Goal: Task Accomplishment & Management: Use online tool/utility

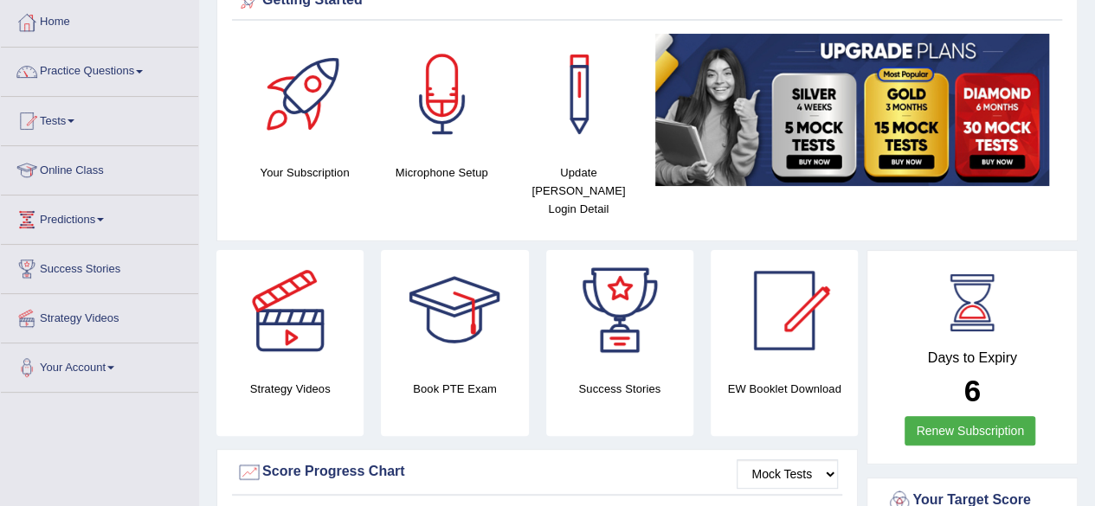
scroll to position [87, 0]
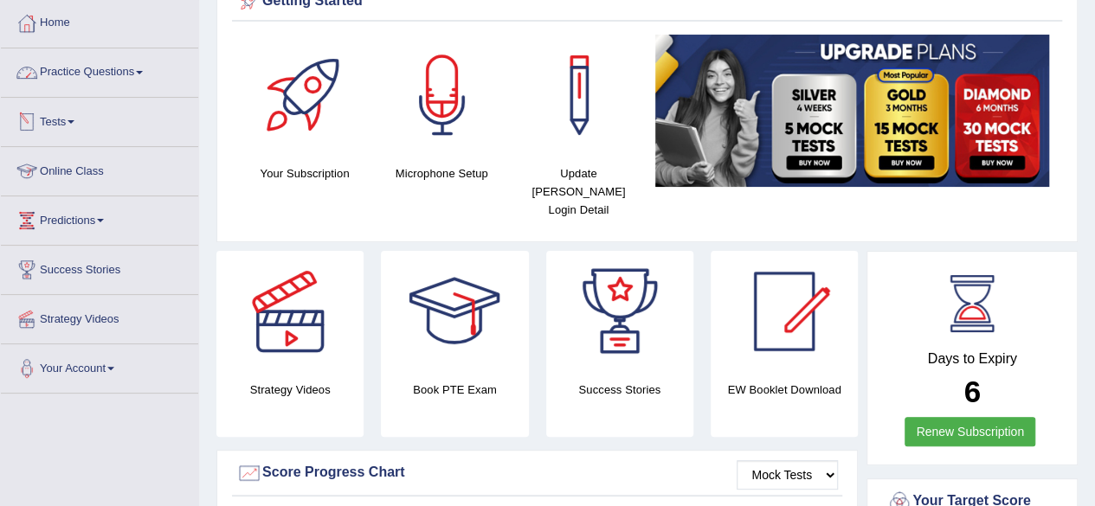
click at [135, 66] on link "Practice Questions" at bounding box center [99, 69] width 197 height 43
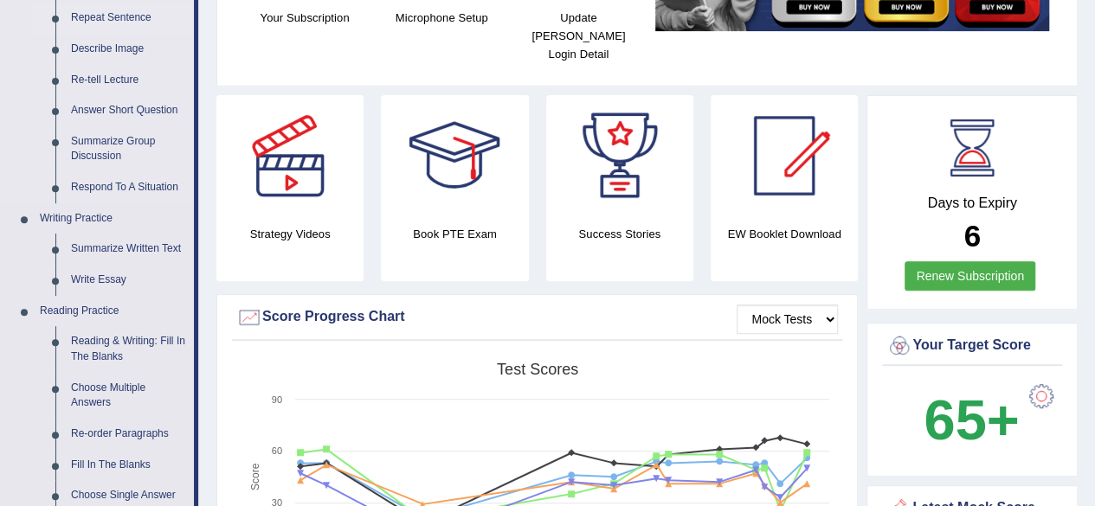
scroll to position [260, 0]
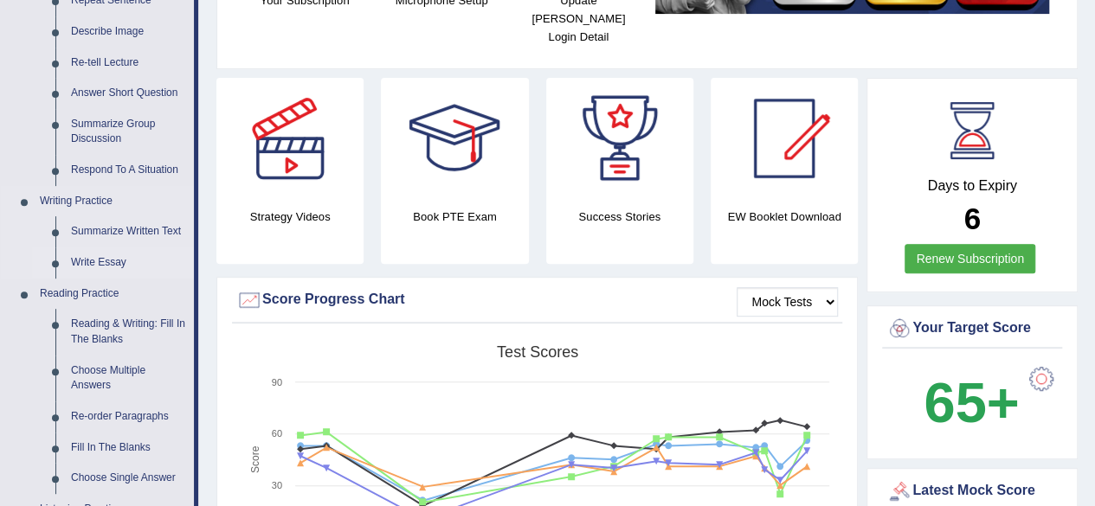
click at [109, 266] on link "Write Essay" at bounding box center [128, 262] width 131 height 31
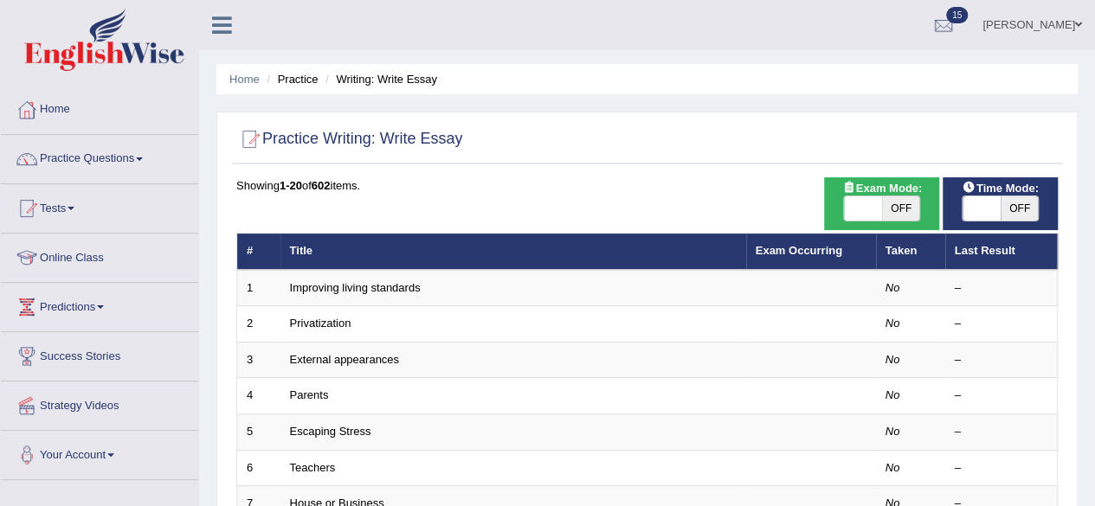
click at [900, 210] on span "OFF" at bounding box center [901, 208] width 38 height 24
checkbox input "true"
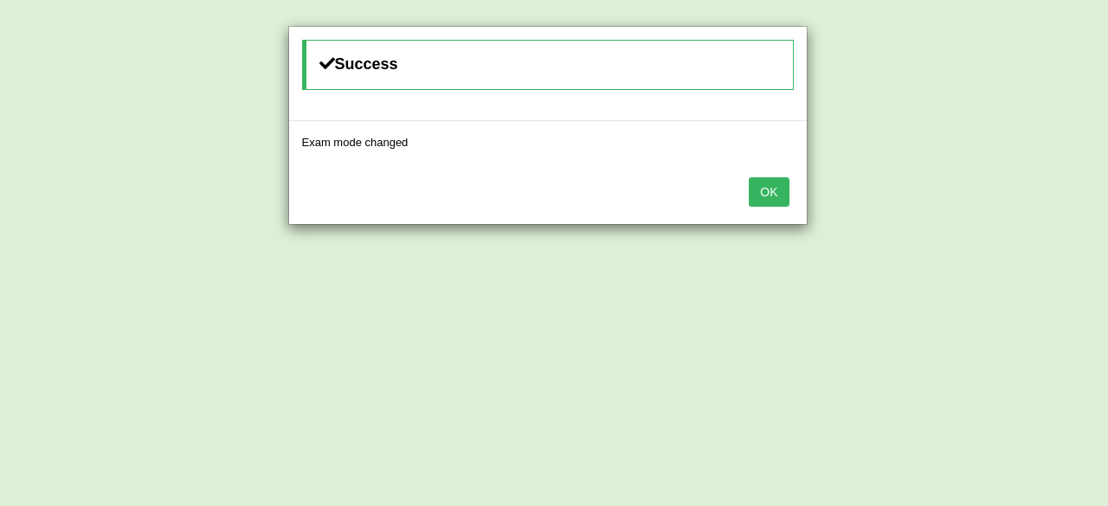
click at [755, 191] on button "OK" at bounding box center [769, 191] width 40 height 29
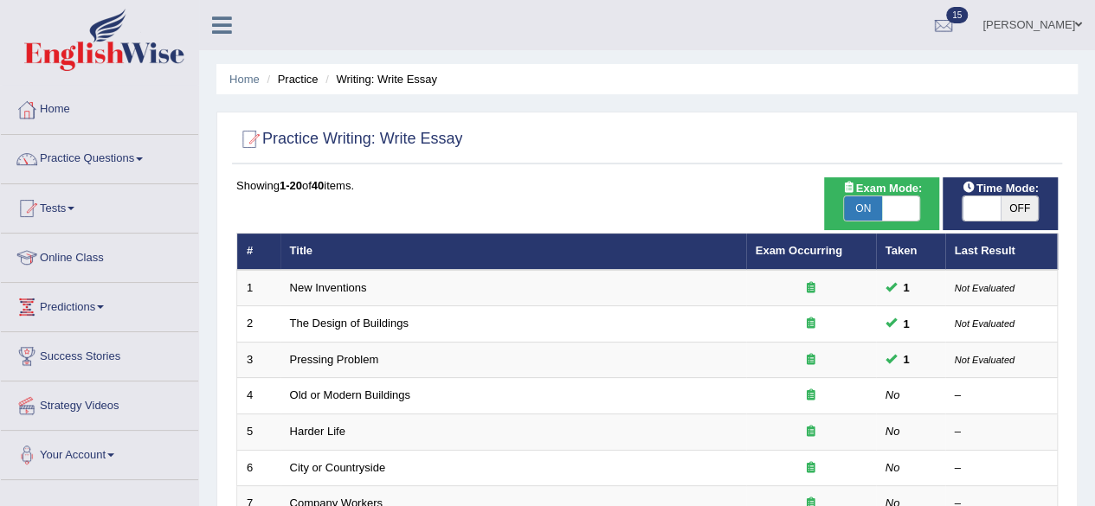
click at [1015, 208] on span "OFF" at bounding box center [1019, 208] width 38 height 24
checkbox input "true"
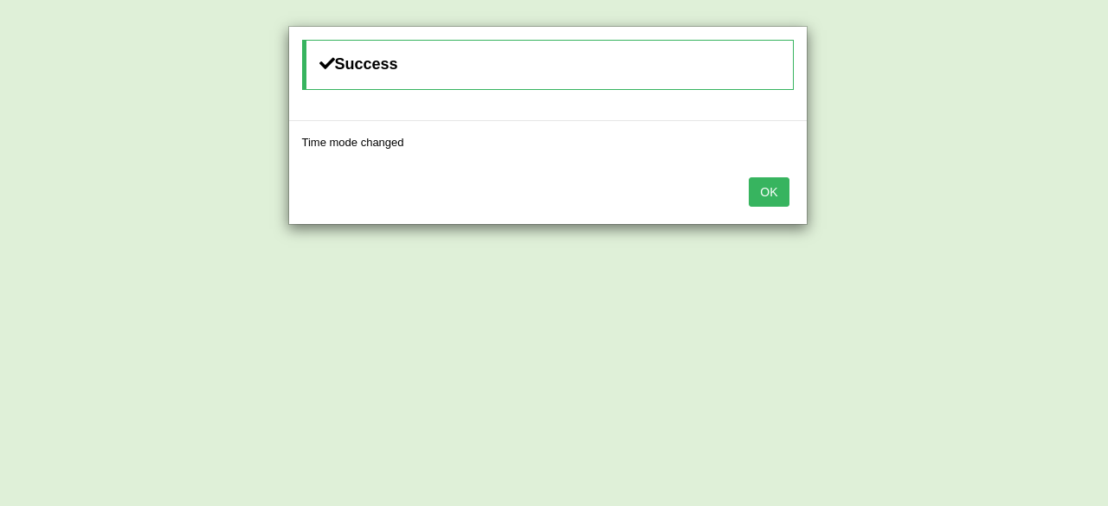
click at [781, 195] on button "OK" at bounding box center [769, 191] width 40 height 29
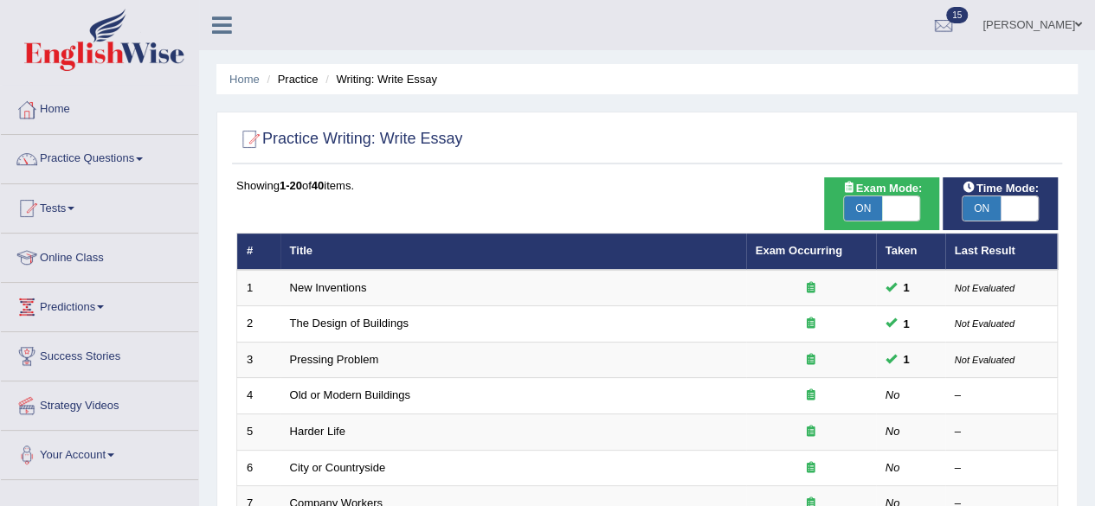
scroll to position [87, 0]
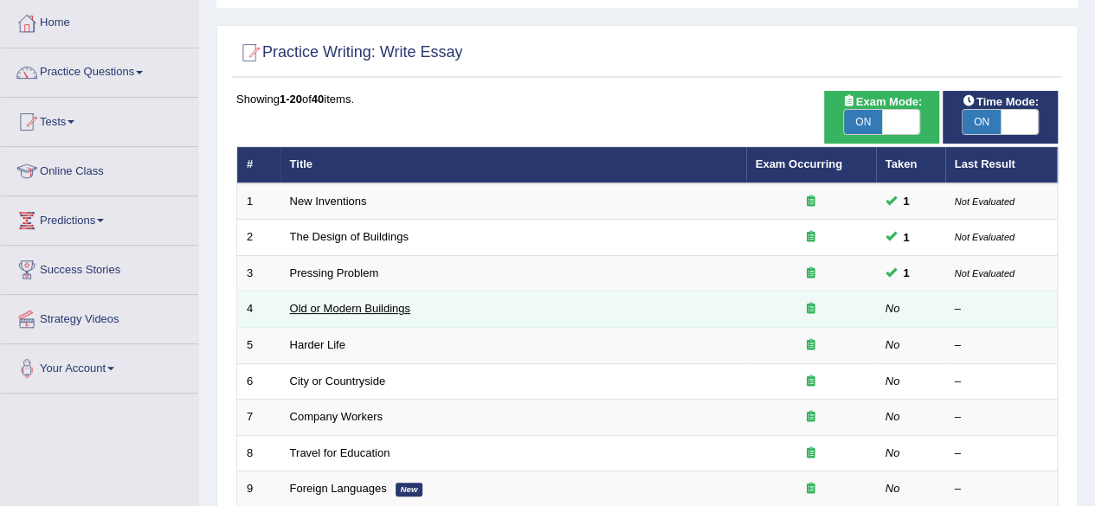
click at [332, 308] on link "Old or Modern Buildings" at bounding box center [350, 308] width 120 height 13
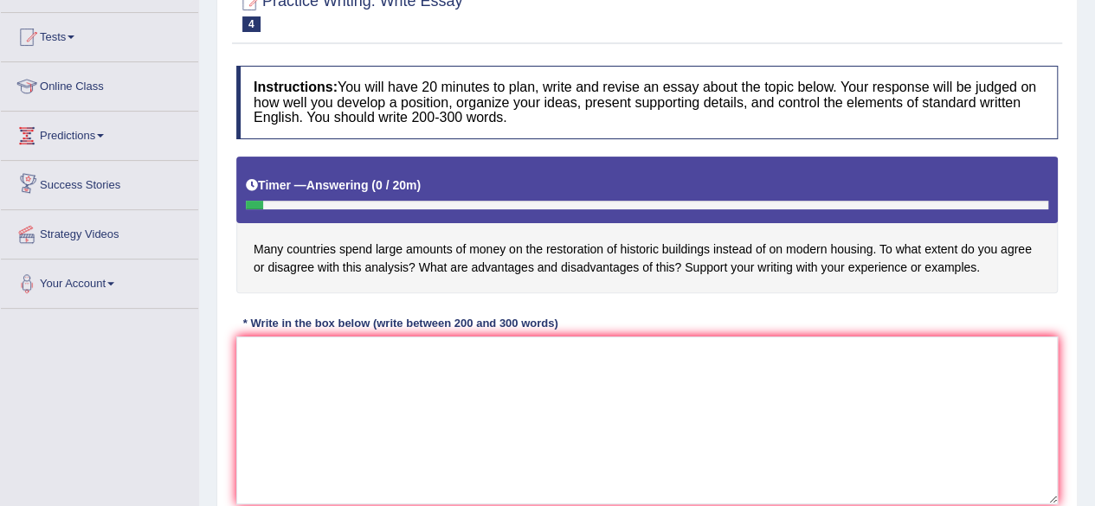
scroll to position [173, 0]
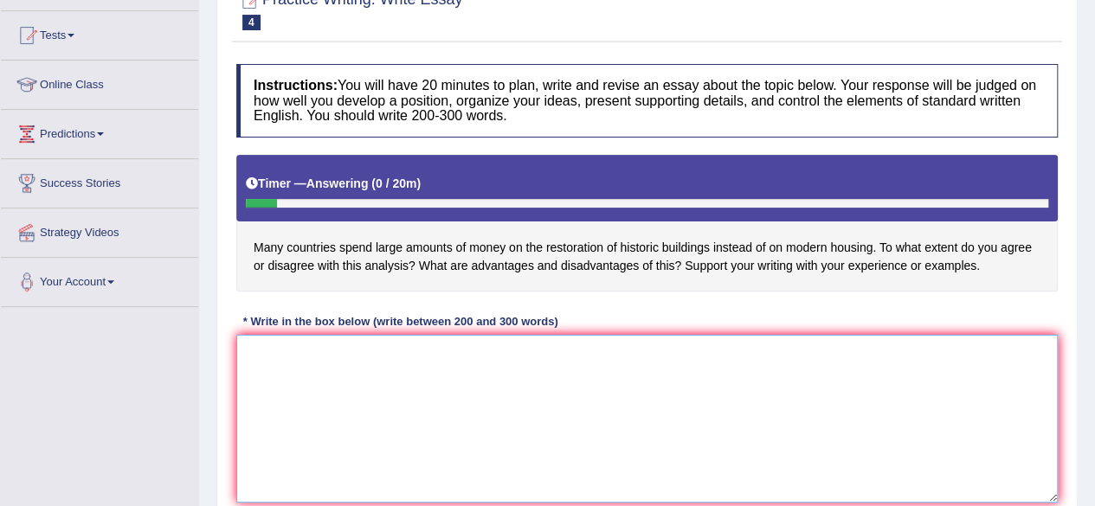
click at [893, 380] on textarea at bounding box center [646, 419] width 821 height 168
click at [864, 366] on textarea "The" at bounding box center [646, 419] width 821 height 168
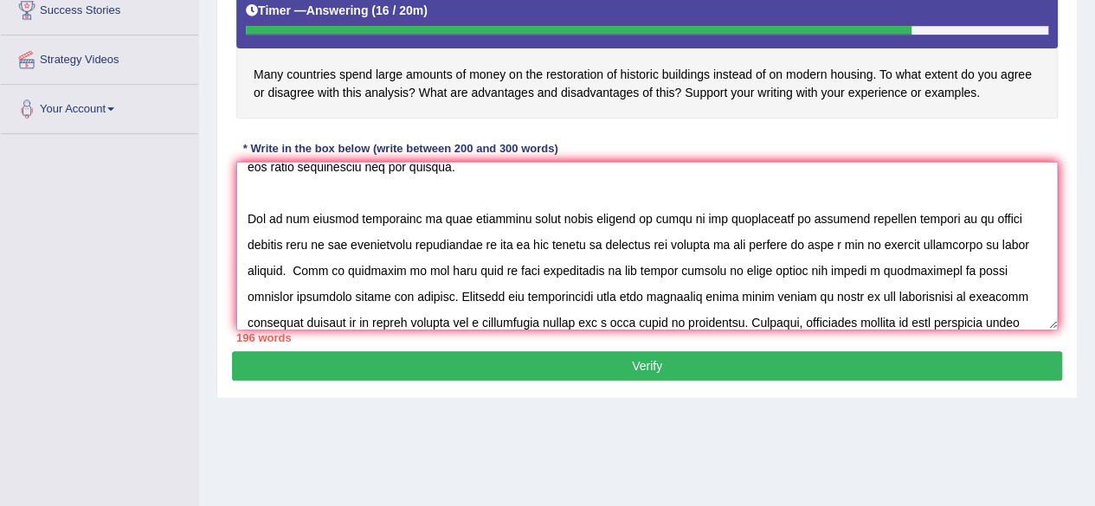
scroll to position [118, 0]
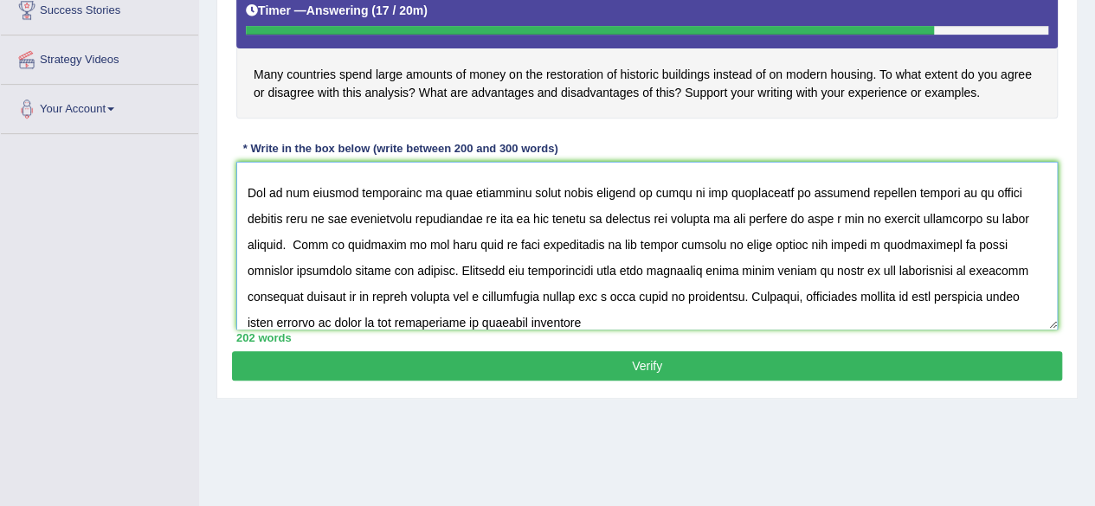
click at [878, 196] on textarea at bounding box center [646, 246] width 821 height 168
click at [526, 331] on div "202 words" at bounding box center [646, 338] width 821 height 16
click at [530, 319] on textarea at bounding box center [646, 246] width 821 height 168
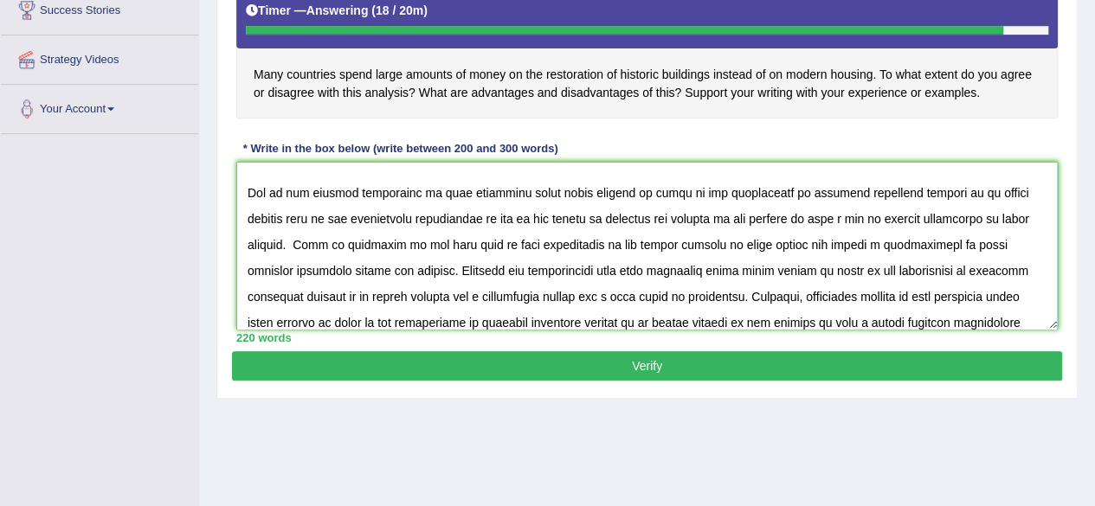
scroll to position [144, 0]
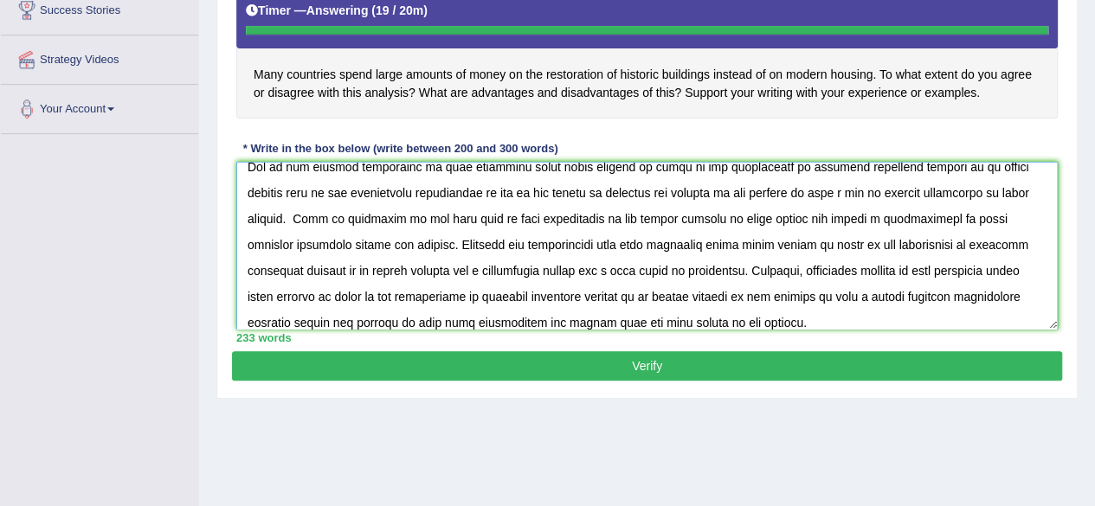
type textarea "The increasing influence of many countries spend large amounts of money on the …"
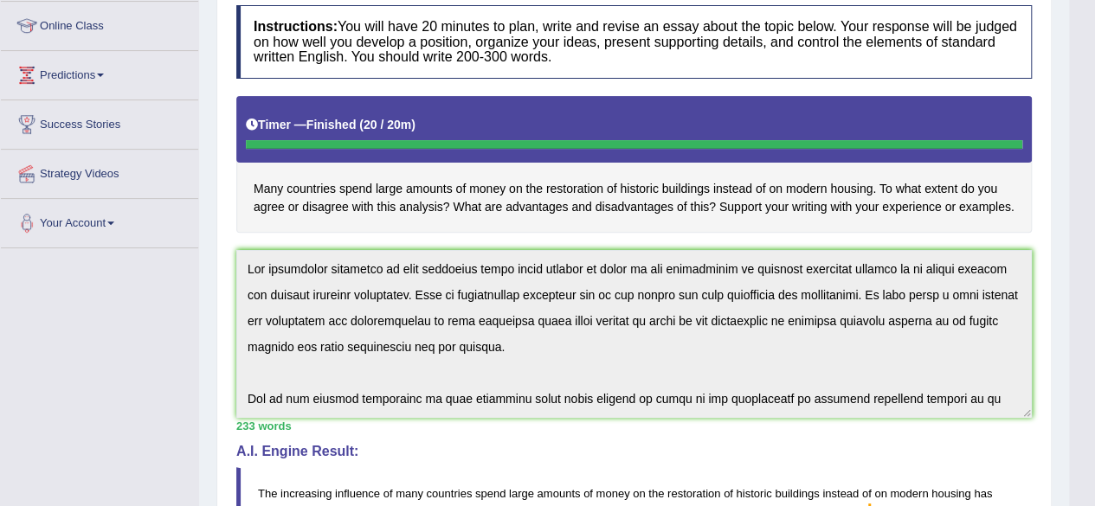
scroll to position [0, 0]
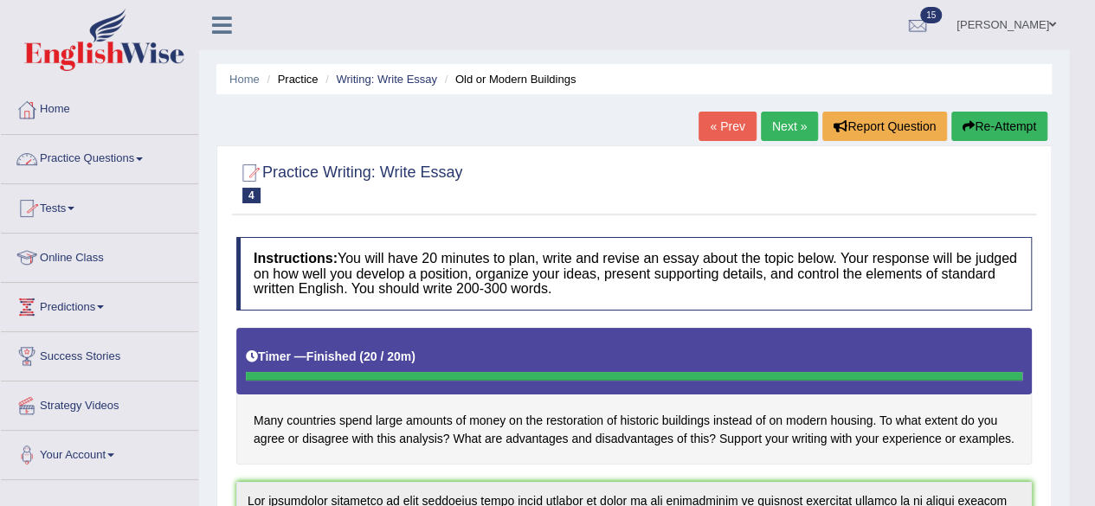
click at [117, 157] on link "Practice Questions" at bounding box center [99, 156] width 197 height 43
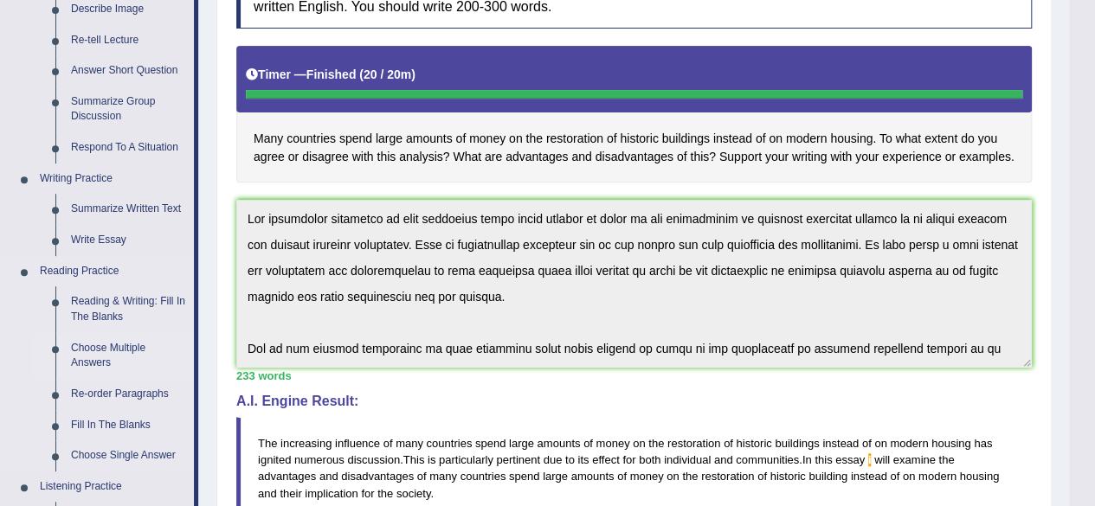
scroll to position [260, 0]
